Goal: Transaction & Acquisition: Subscribe to service/newsletter

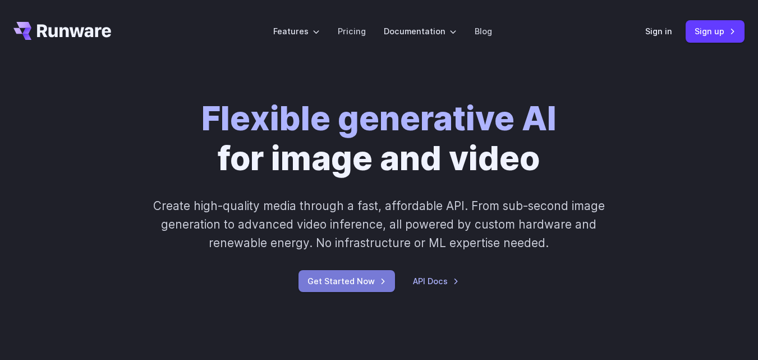
click at [327, 278] on link "Get Started Now" at bounding box center [347, 281] width 97 height 22
click at [343, 33] on link "Pricing" at bounding box center [352, 31] width 28 height 13
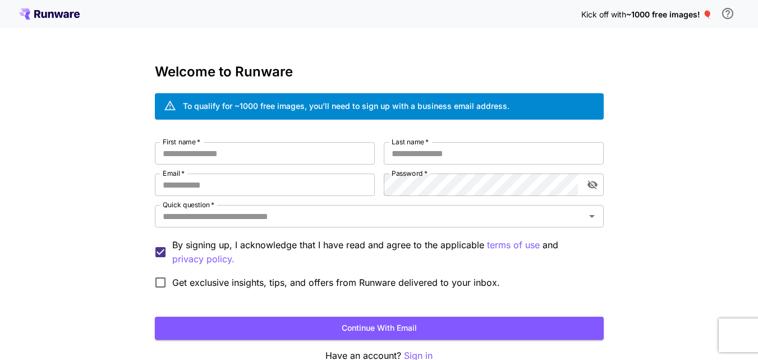
click at [318, 247] on p "By signing up, I acknowledge that I have read and agree to the applicable terms…" at bounding box center [383, 252] width 423 height 28
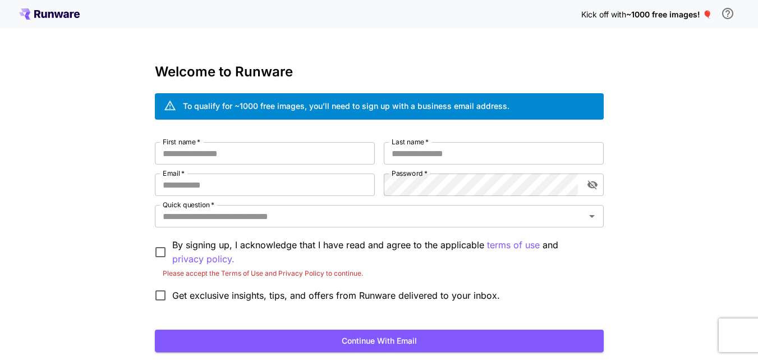
click at [318, 247] on p "By signing up, I acknowledge that I have read and agree to the applicable terms…" at bounding box center [383, 252] width 423 height 28
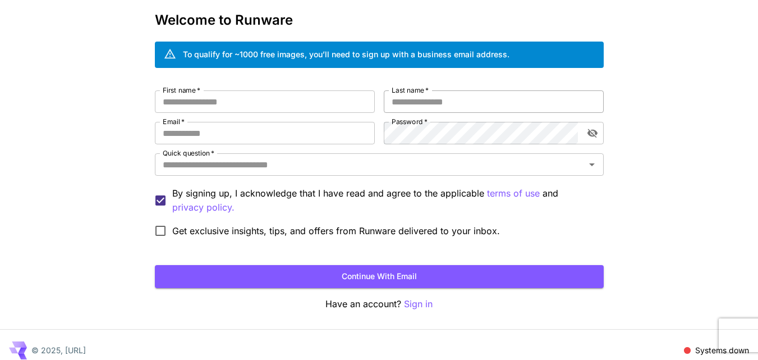
scroll to position [51, 0]
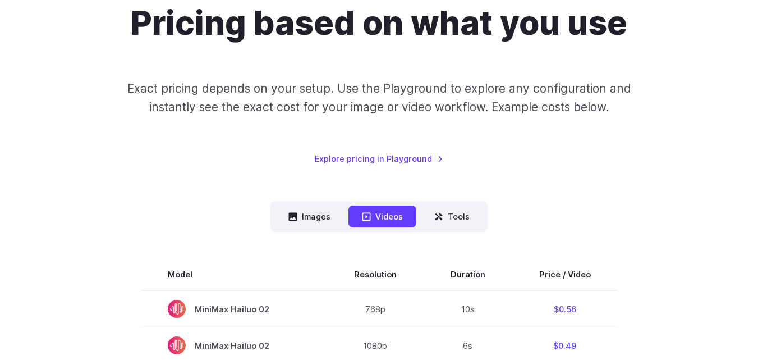
scroll to position [114, 0]
click at [311, 218] on button "Images" at bounding box center [309, 216] width 69 height 22
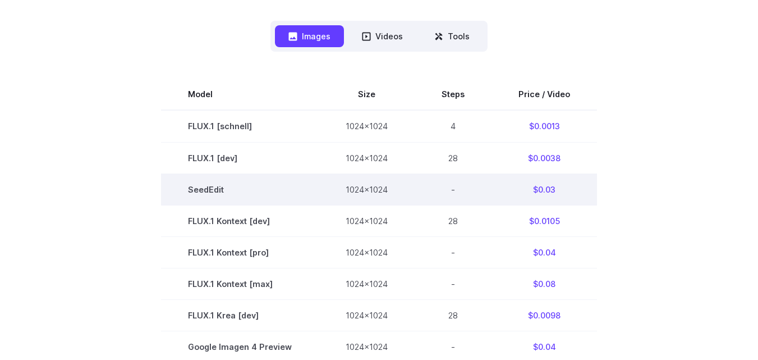
scroll to position [274, 0]
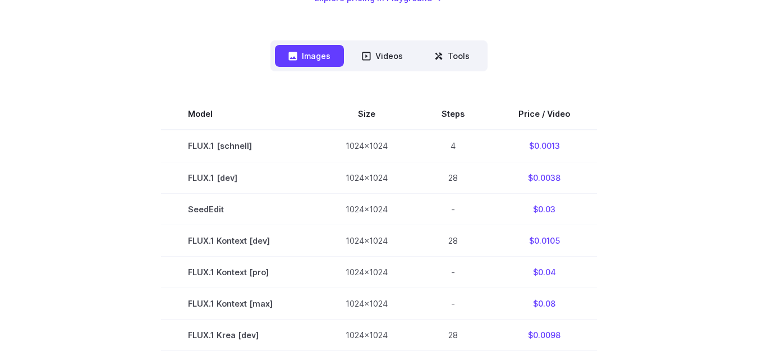
click at [628, 127] on section "Model Size Steps Price / Video FLUX.1 [schnell] 1024x1024 4 $0.0013 FLUX.1 [dev…" at bounding box center [378, 365] width 731 height 535
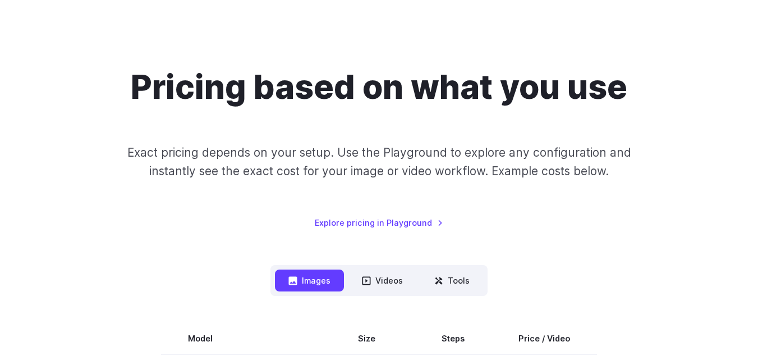
scroll to position [0, 0]
